Goal: Information Seeking & Learning: Learn about a topic

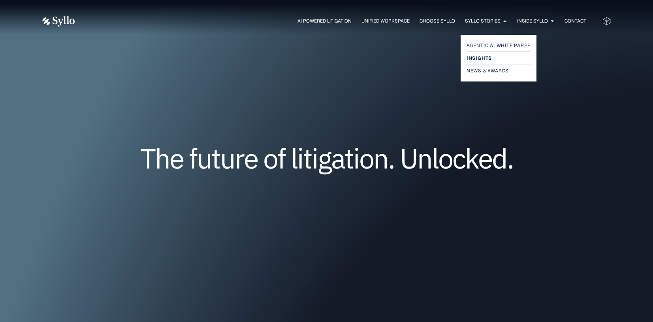
click at [496, 59] on link "Insights" at bounding box center [499, 57] width 64 height 9
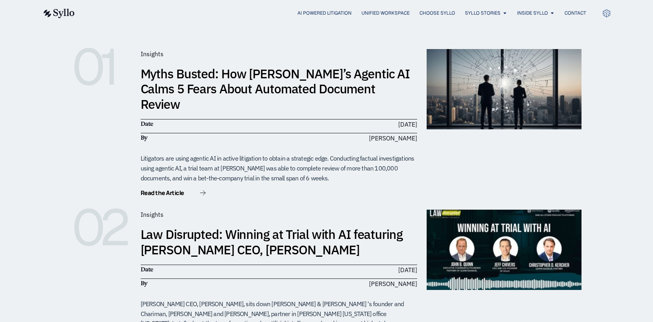
scroll to position [158, 0]
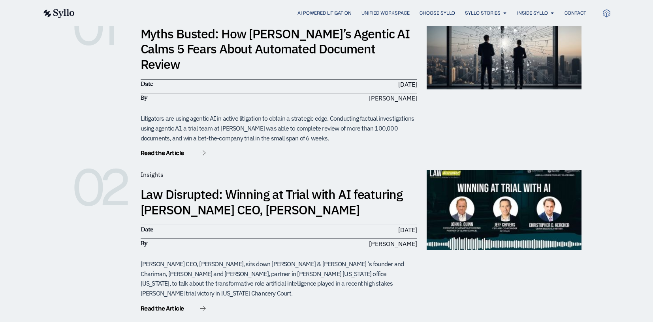
scroll to position [0, 0]
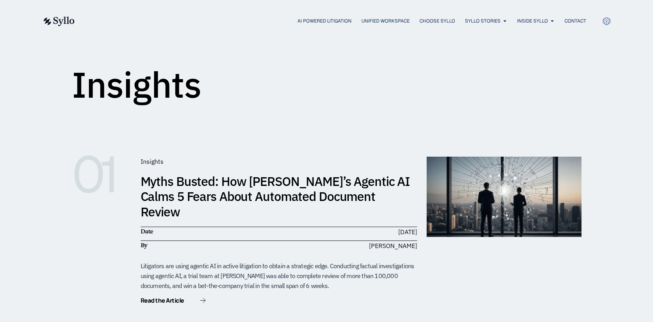
scroll to position [158, 0]
